Goal: Task Accomplishment & Management: Manage account settings

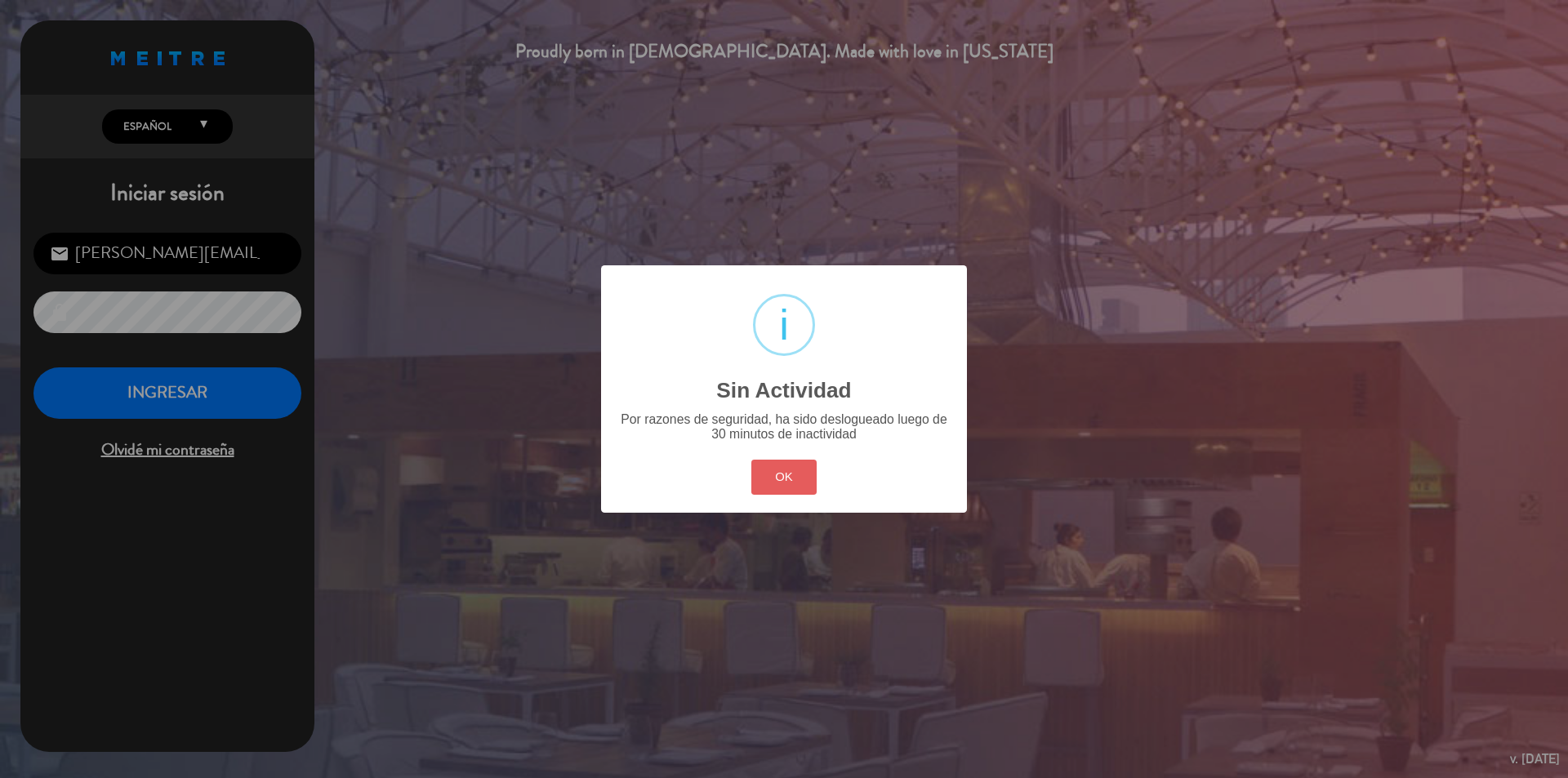
click at [800, 474] on button "OK" at bounding box center [784, 477] width 66 height 35
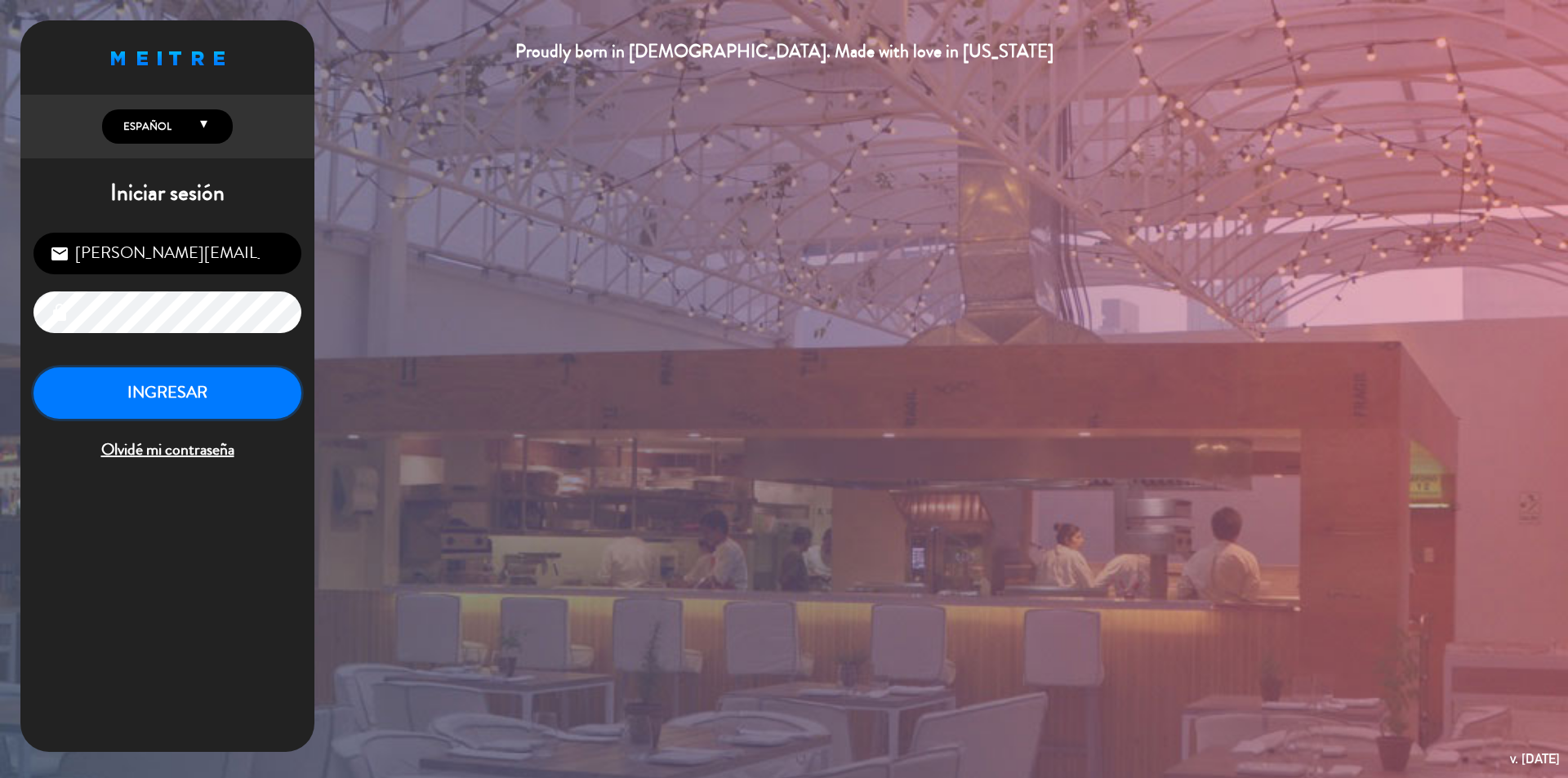
click at [209, 372] on button "INGRESAR" at bounding box center [167, 393] width 268 height 52
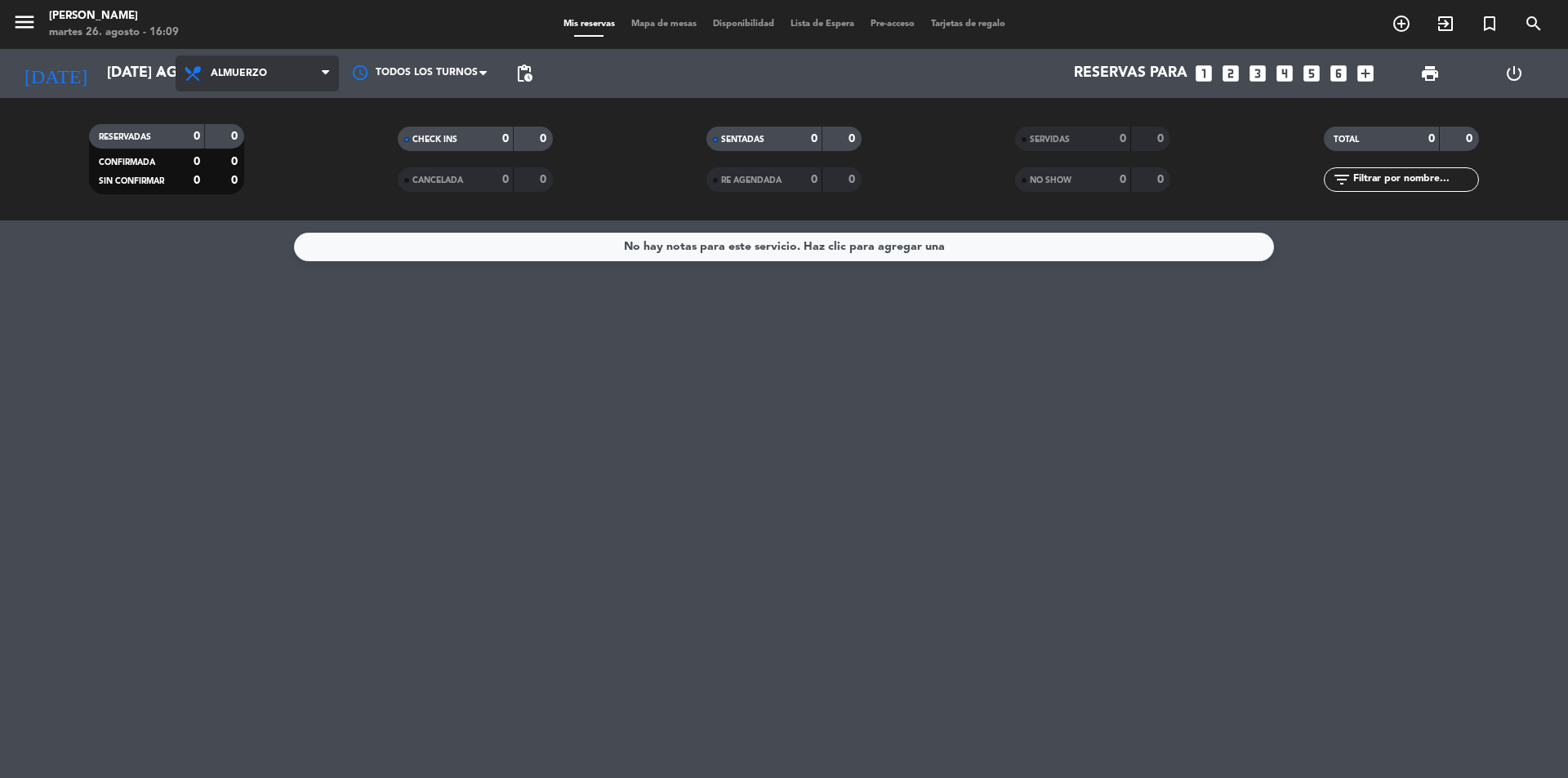
click at [287, 69] on span "Almuerzo" at bounding box center [258, 74] width 164 height 36
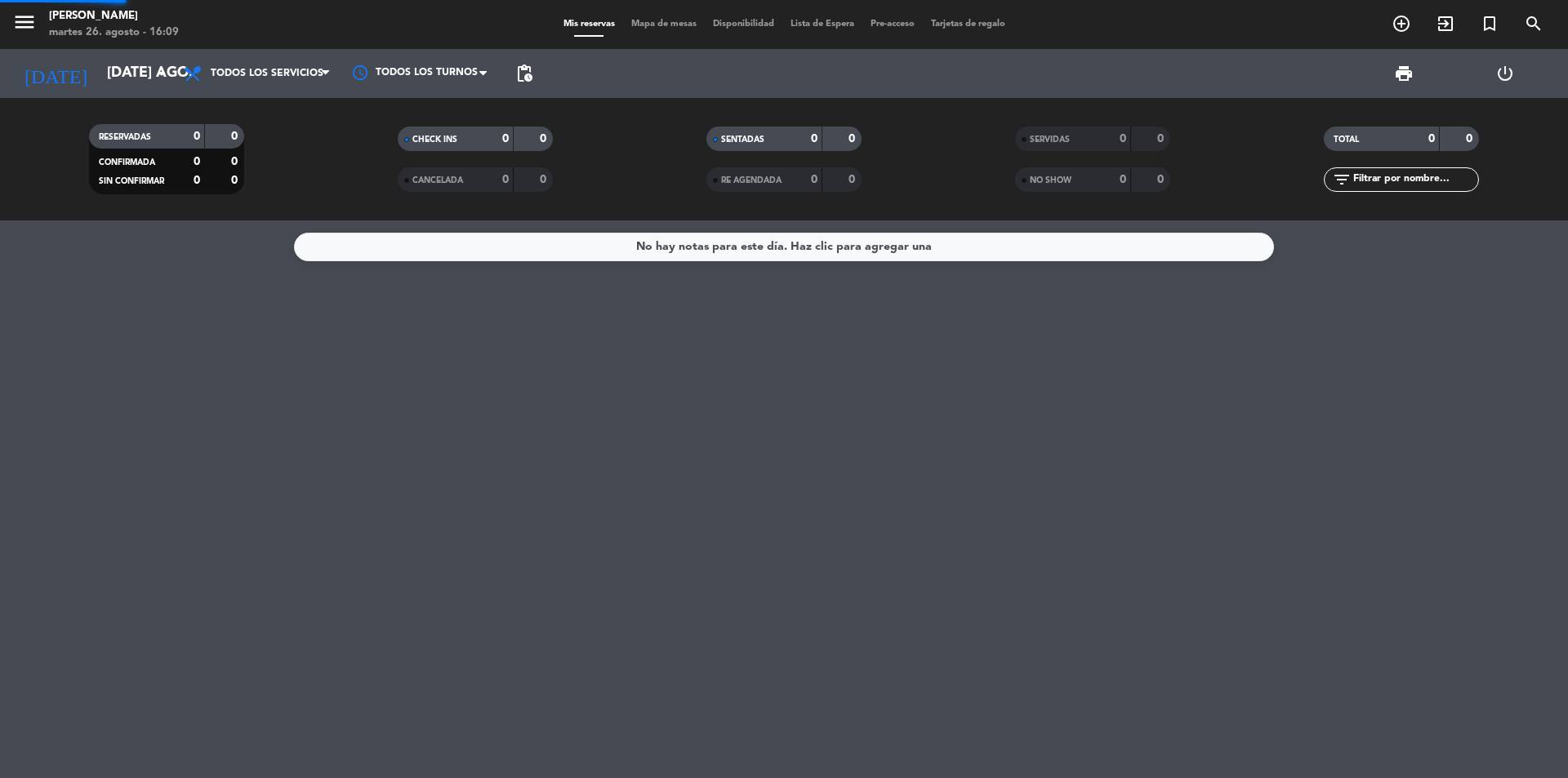
drag, startPoint x: 280, startPoint y: 106, endPoint x: 264, endPoint y: 106, distance: 16.0
click at [279, 106] on div "menu Kalma Resto martes 26. agosto - 16:09 Mis reservas Mapa de mesas Disponibi…" at bounding box center [784, 110] width 1568 height 220
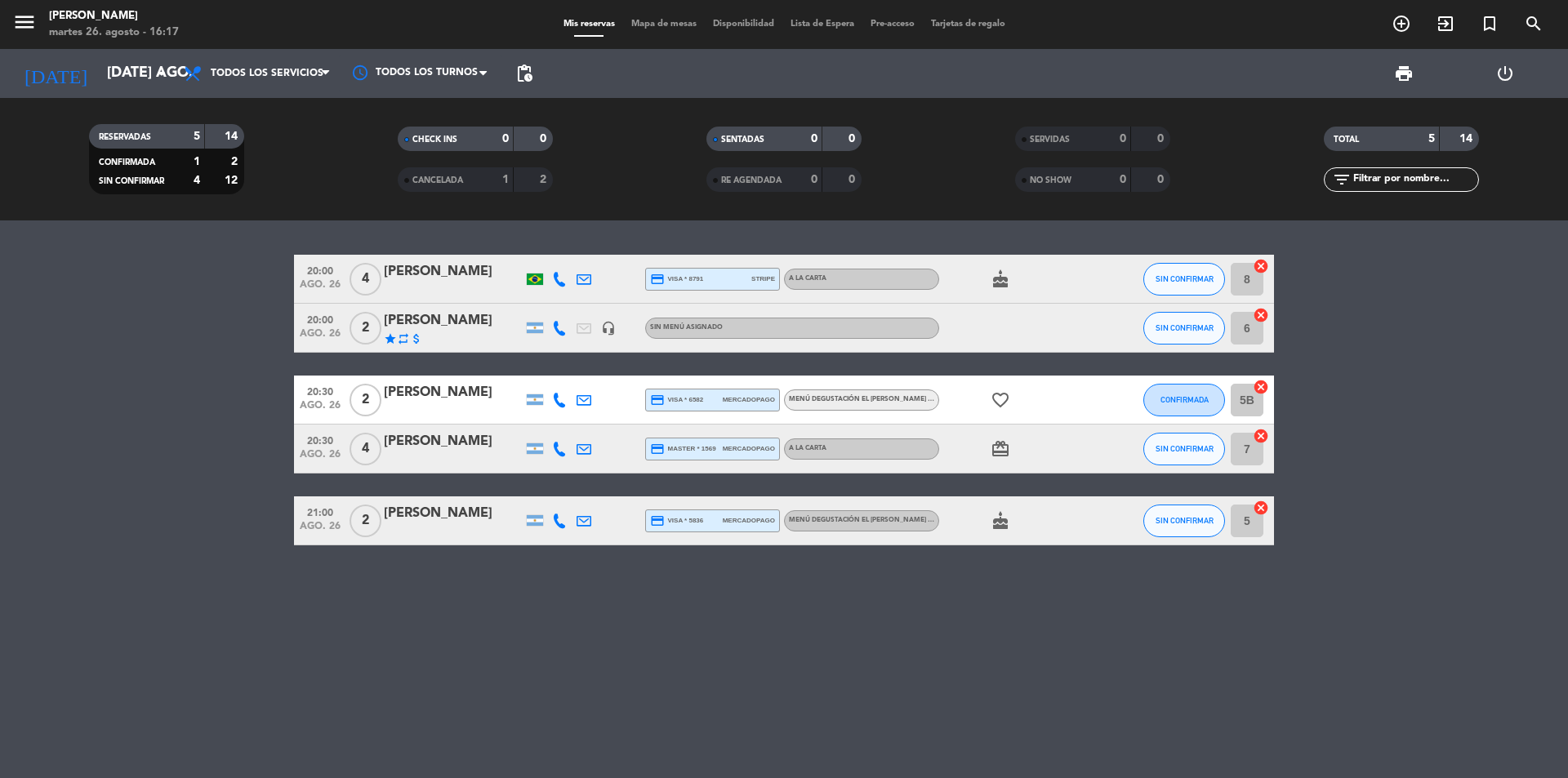
click at [1004, 278] on icon "cake" at bounding box center [1000, 279] width 20 height 20
click at [446, 179] on span "CANCELADA" at bounding box center [438, 181] width 51 height 8
click at [119, 84] on input "[DATE] ago." at bounding box center [193, 74] width 189 height 33
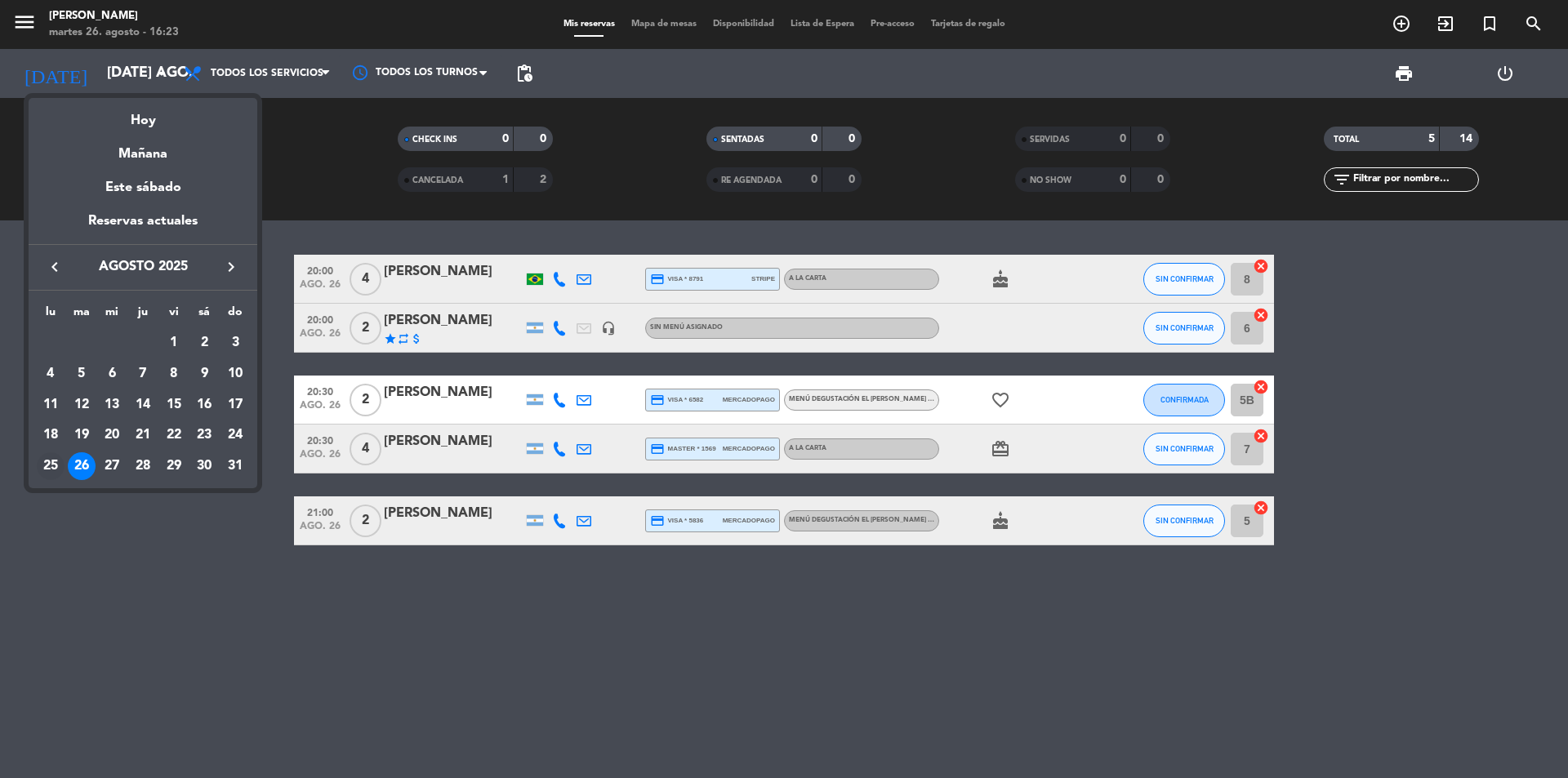
click at [53, 463] on div "25" at bounding box center [51, 466] width 28 height 28
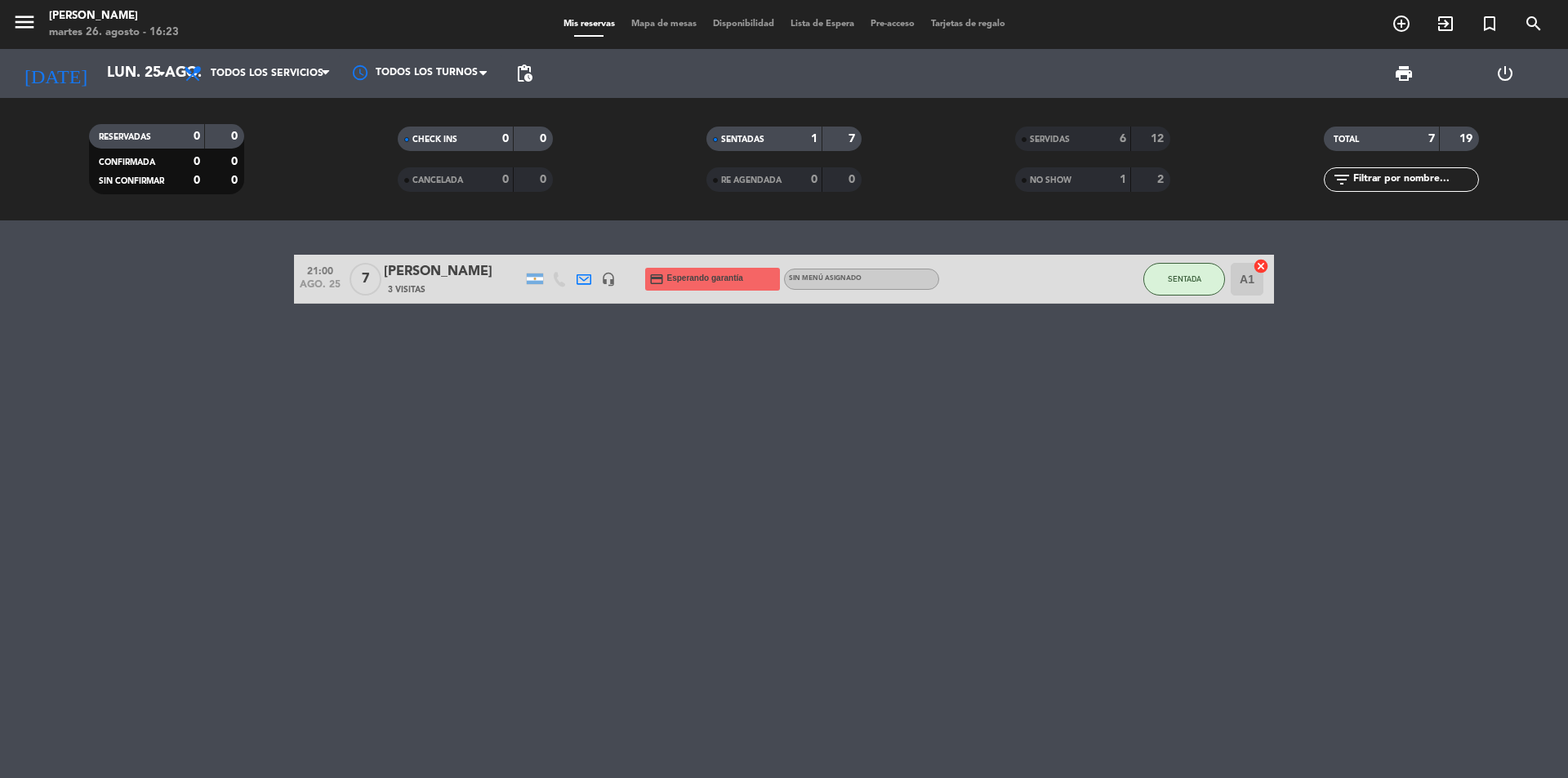
click at [1058, 179] on span "NO SHOW" at bounding box center [1050, 181] width 42 height 8
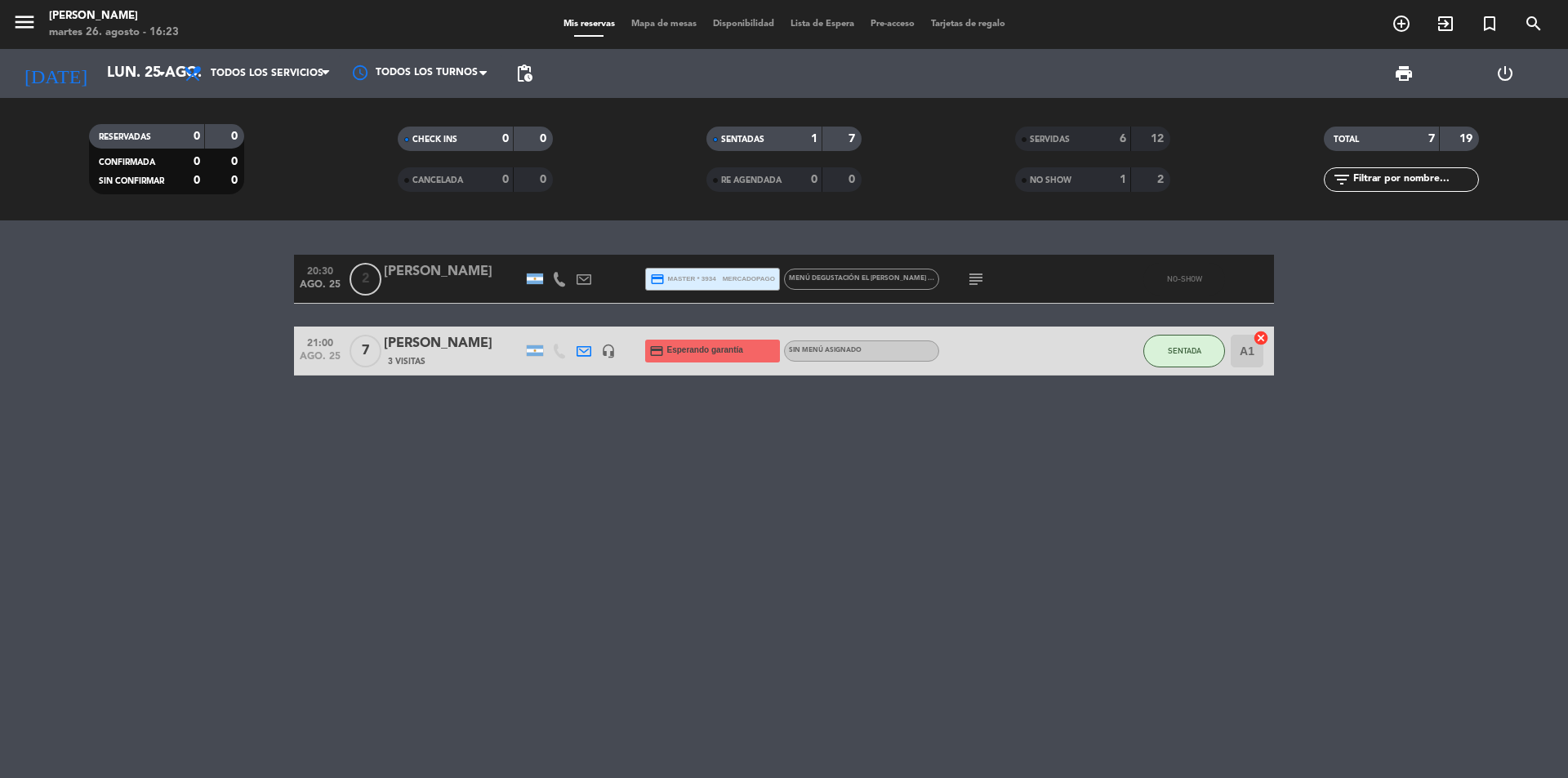
click at [464, 281] on div "[PERSON_NAME]" at bounding box center [453, 272] width 139 height 21
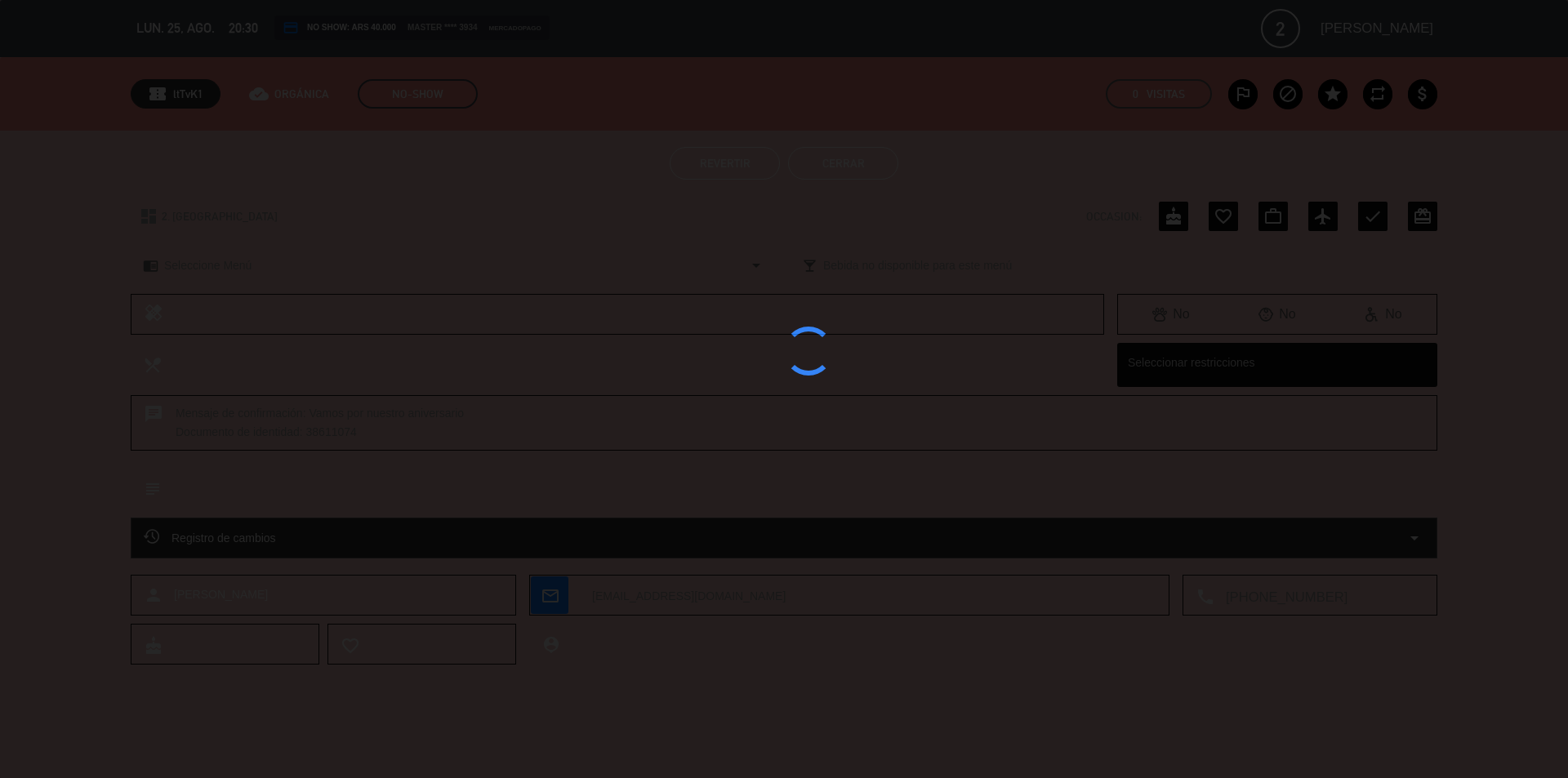
click at [464, 281] on div at bounding box center [784, 389] width 1568 height 778
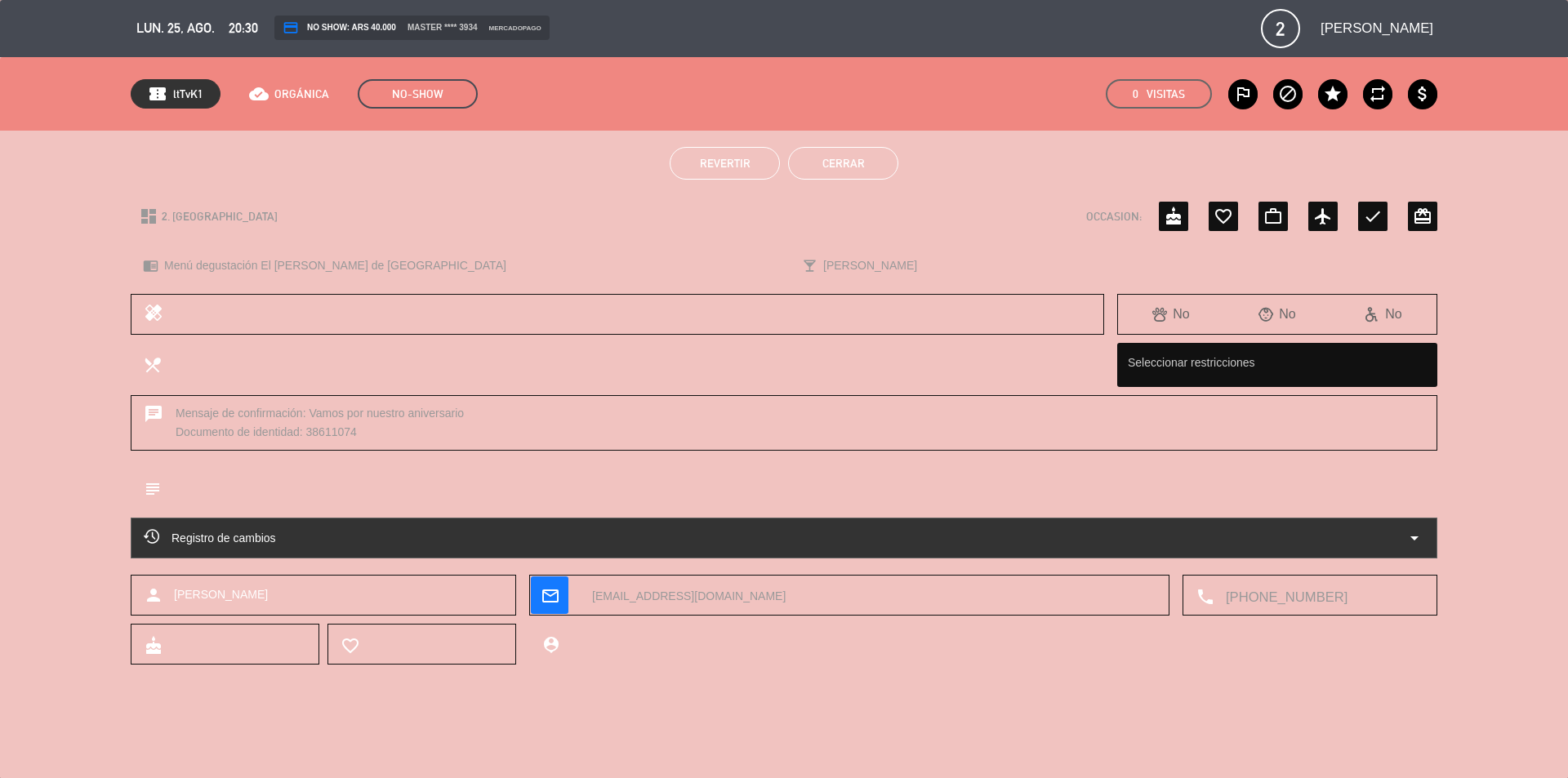
click at [734, 167] on span "Revertir" at bounding box center [725, 164] width 51 height 13
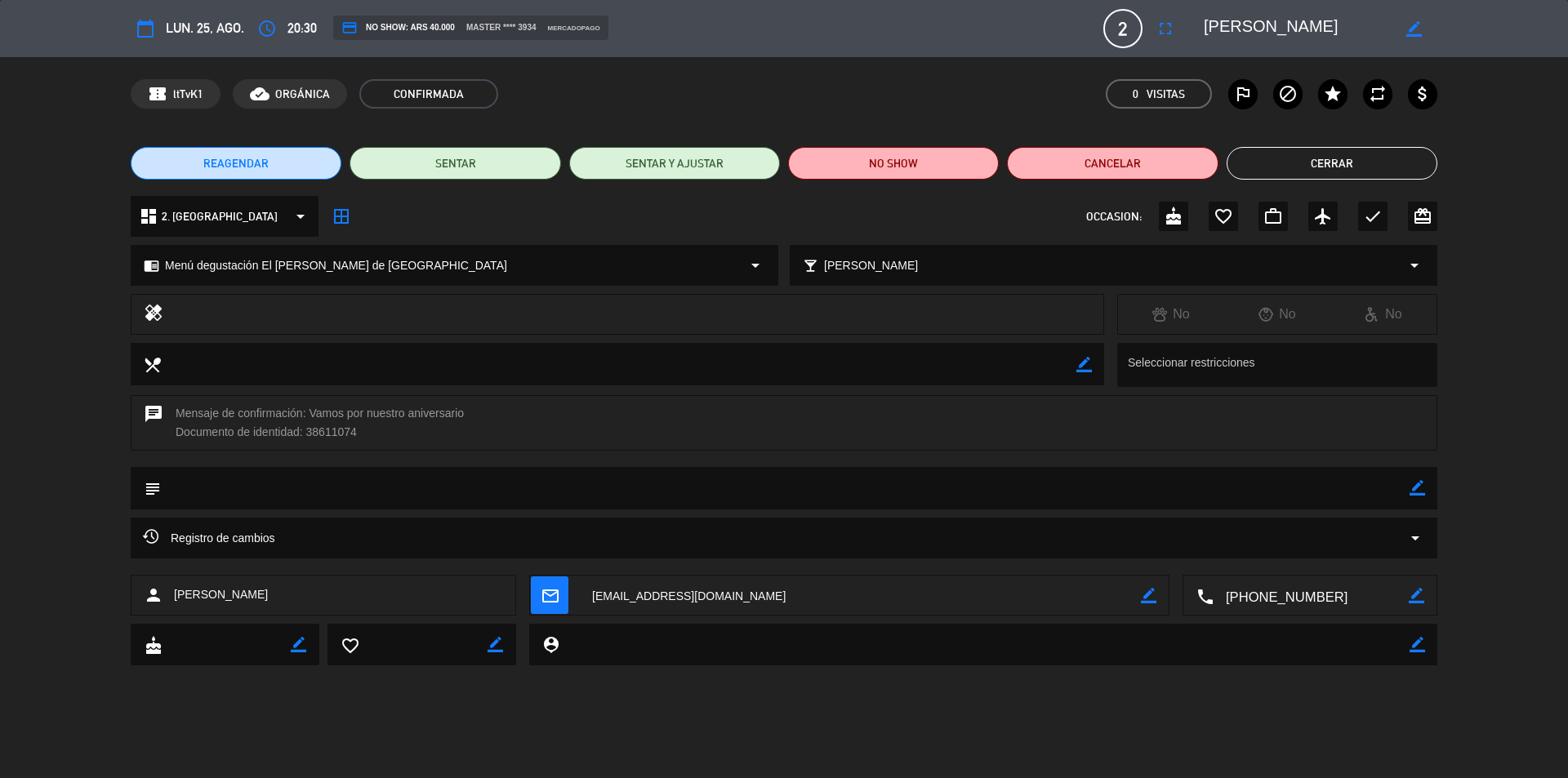
click at [1367, 163] on button "Cerrar" at bounding box center [1331, 164] width 210 height 33
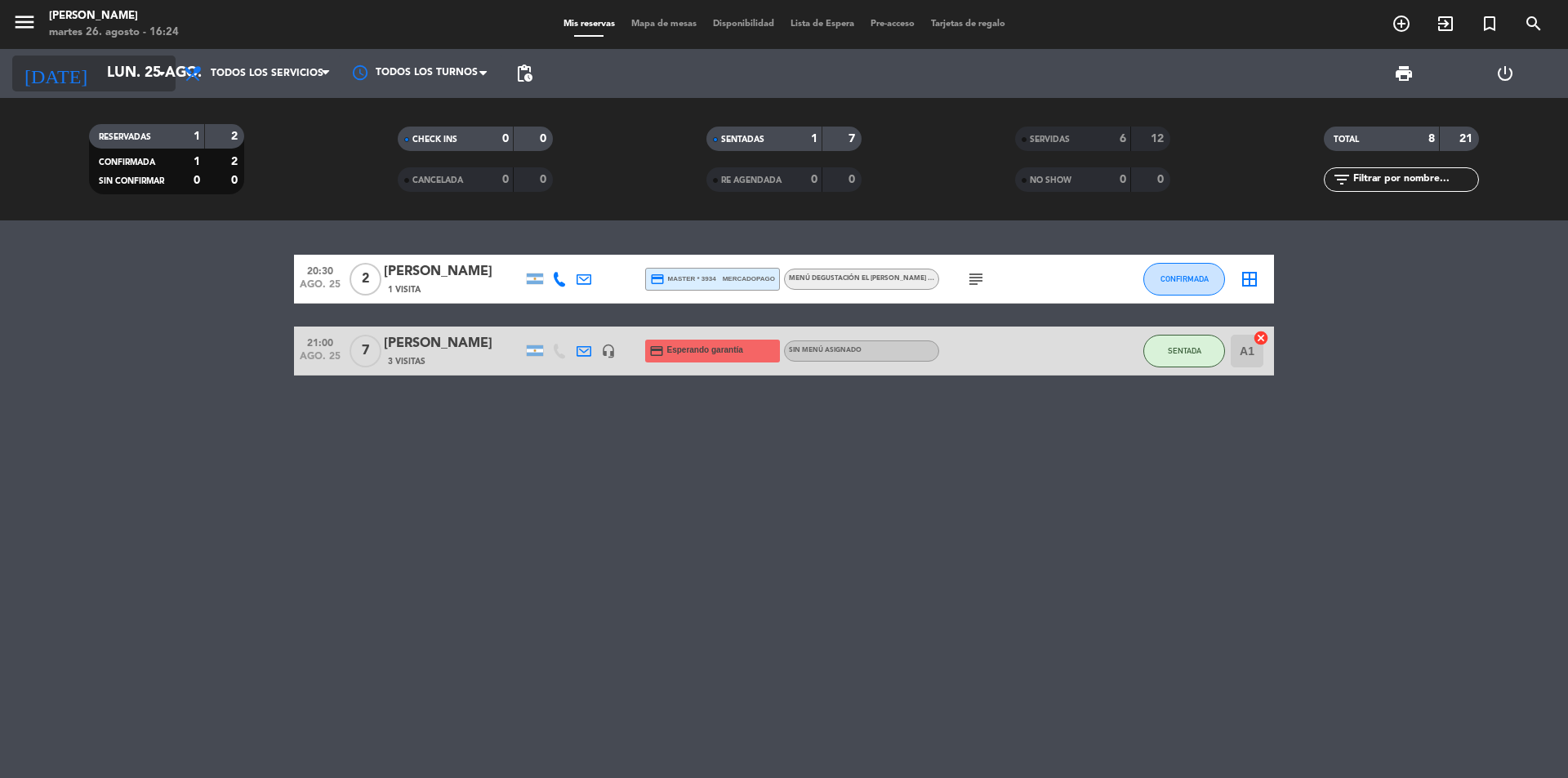
click at [99, 72] on input "lun. 25 ago." at bounding box center [193, 74] width 189 height 33
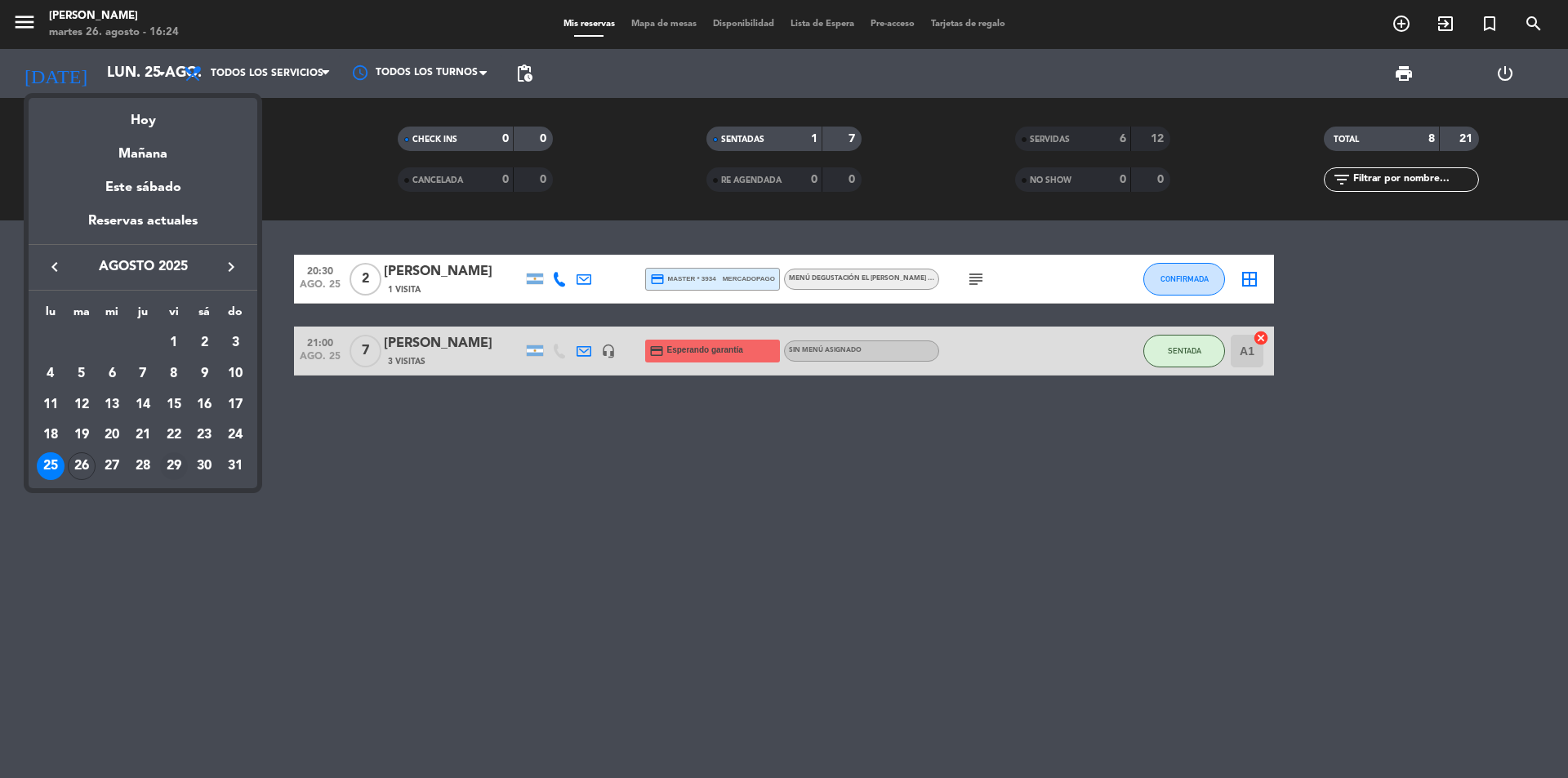
click at [177, 465] on div "29" at bounding box center [174, 466] width 28 height 28
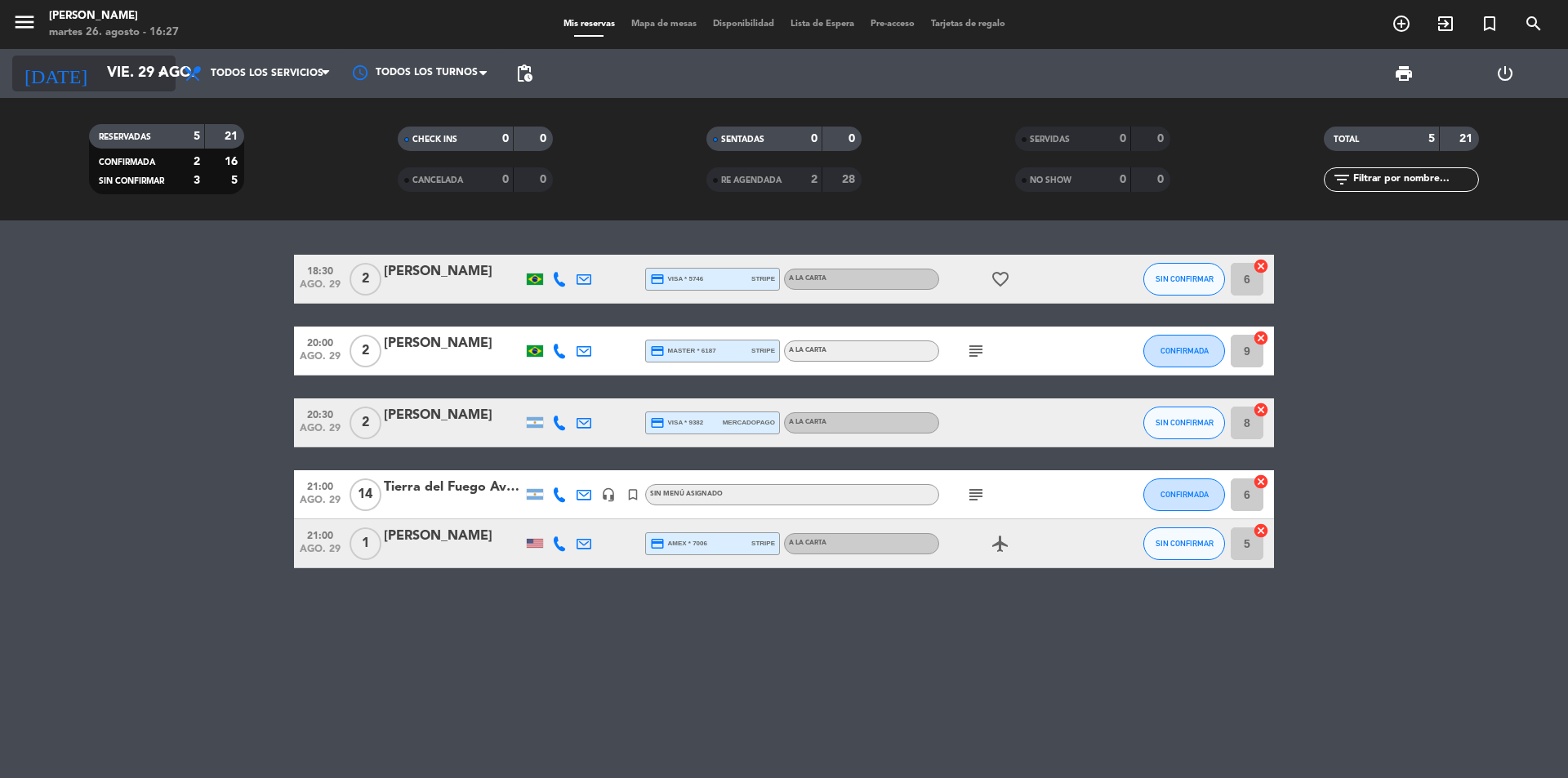
click at [119, 75] on input "vie. 29 ago." at bounding box center [193, 74] width 189 height 33
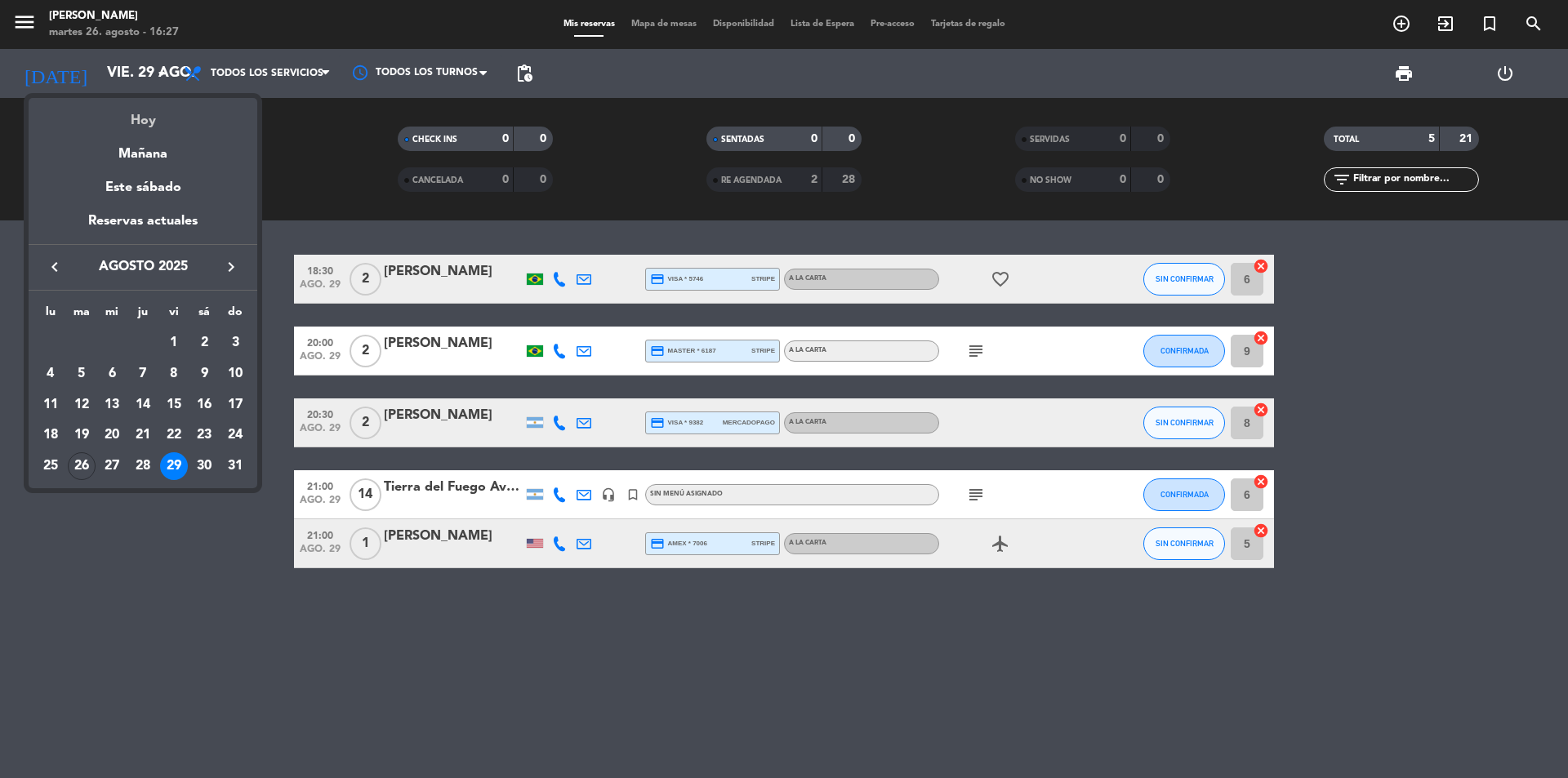
click at [146, 124] on div "Hoy" at bounding box center [142, 115] width 228 height 34
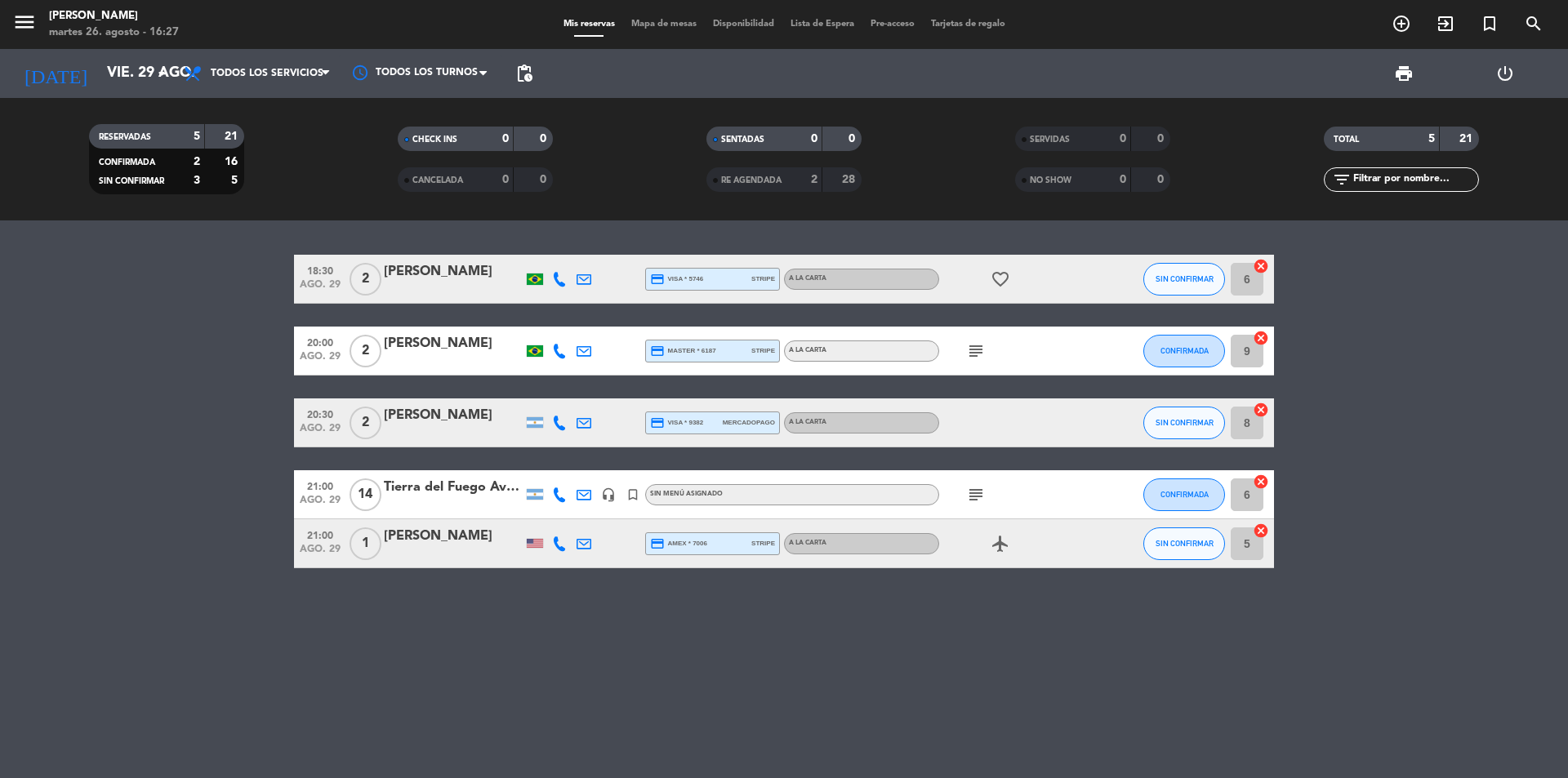
type input "[DATE] ago."
